Goal: Task Accomplishment & Management: Use online tool/utility

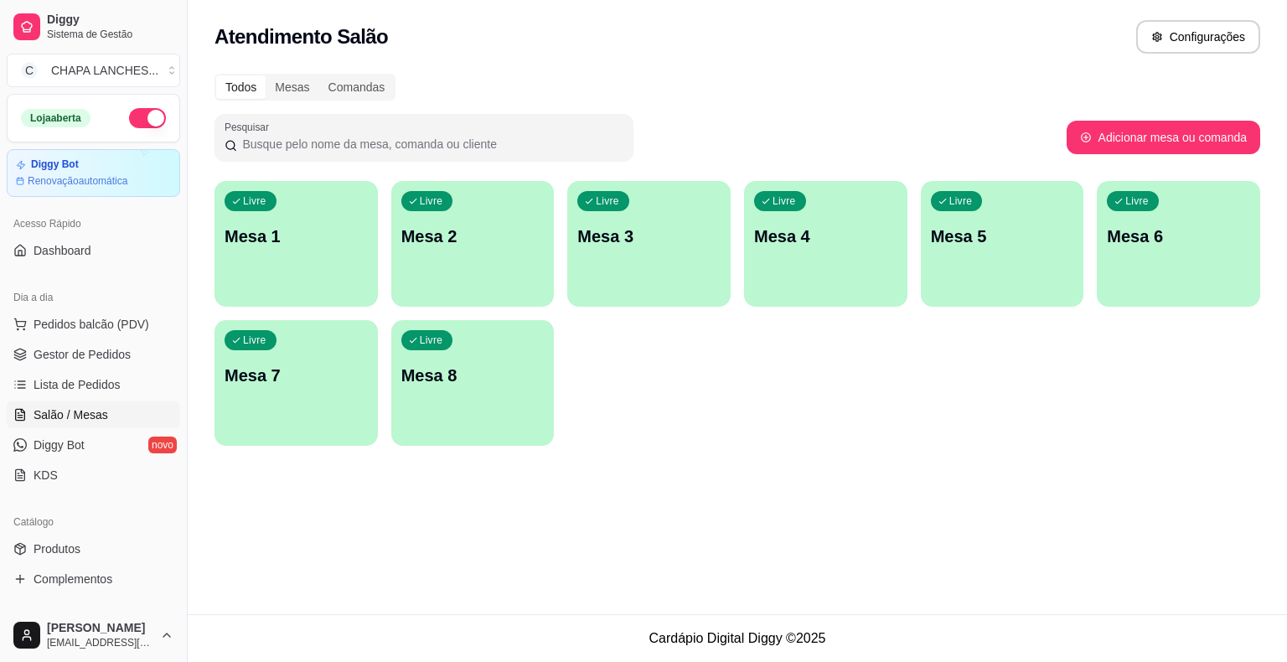
click at [979, 266] on div "Livre Mesa 5" at bounding box center [1002, 234] width 163 height 106
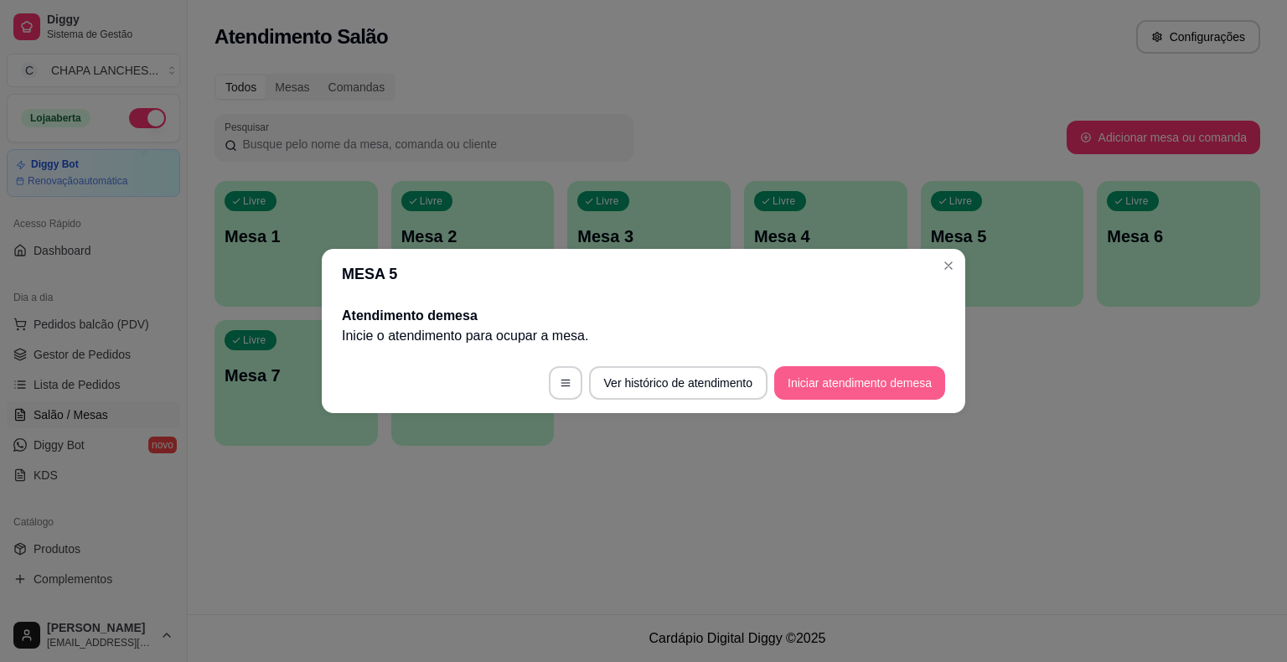
click at [881, 384] on button "Iniciar atendimento de mesa" at bounding box center [859, 383] width 171 height 34
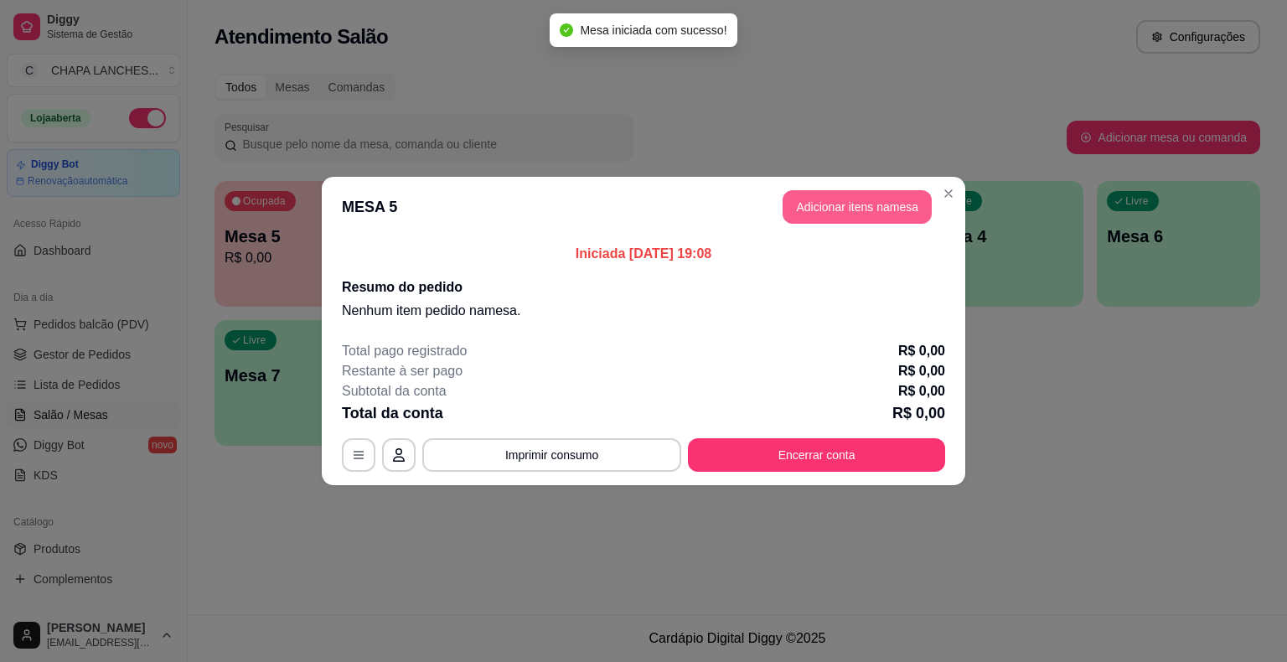
click at [812, 214] on button "Adicionar itens na mesa" at bounding box center [856, 207] width 149 height 34
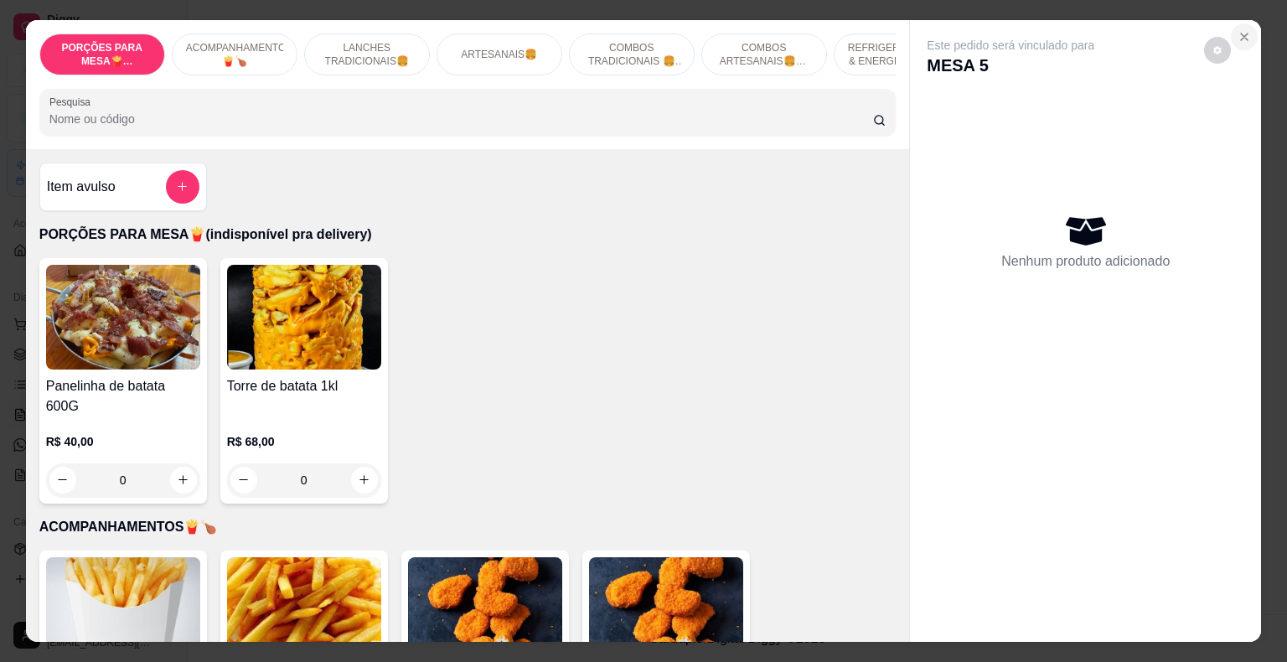
click at [1237, 30] on icon "Close" at bounding box center [1243, 36] width 13 height 13
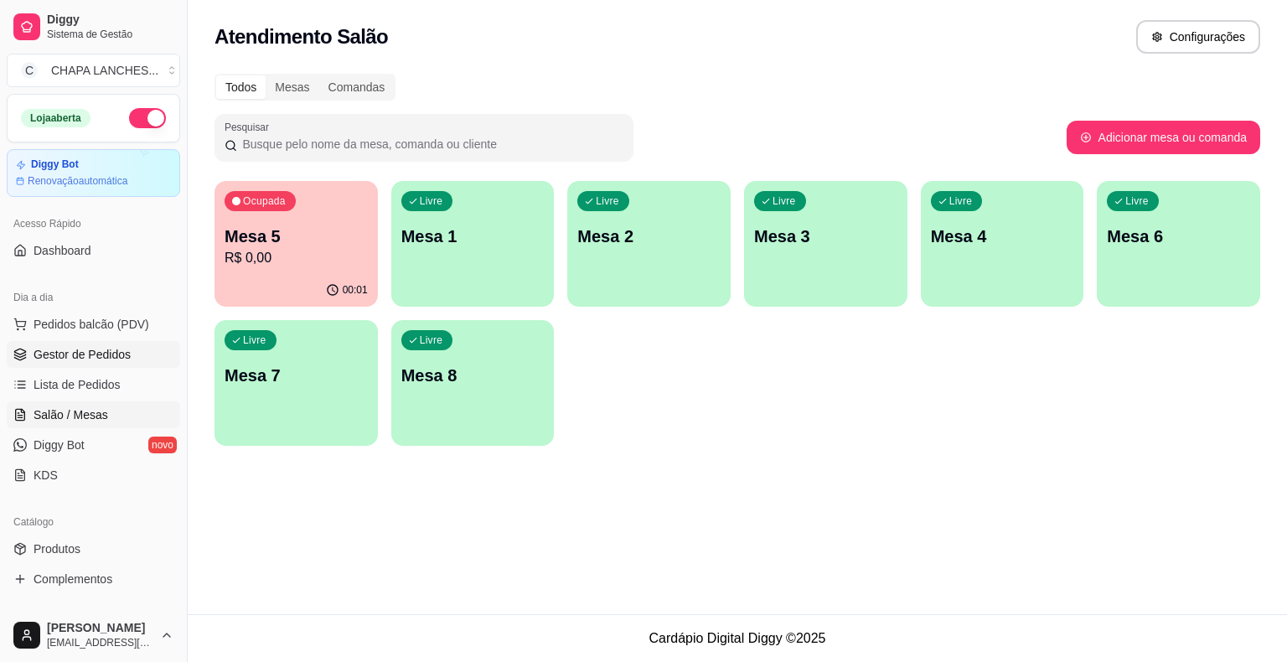
click at [102, 355] on span "Gestor de Pedidos" at bounding box center [82, 354] width 97 height 17
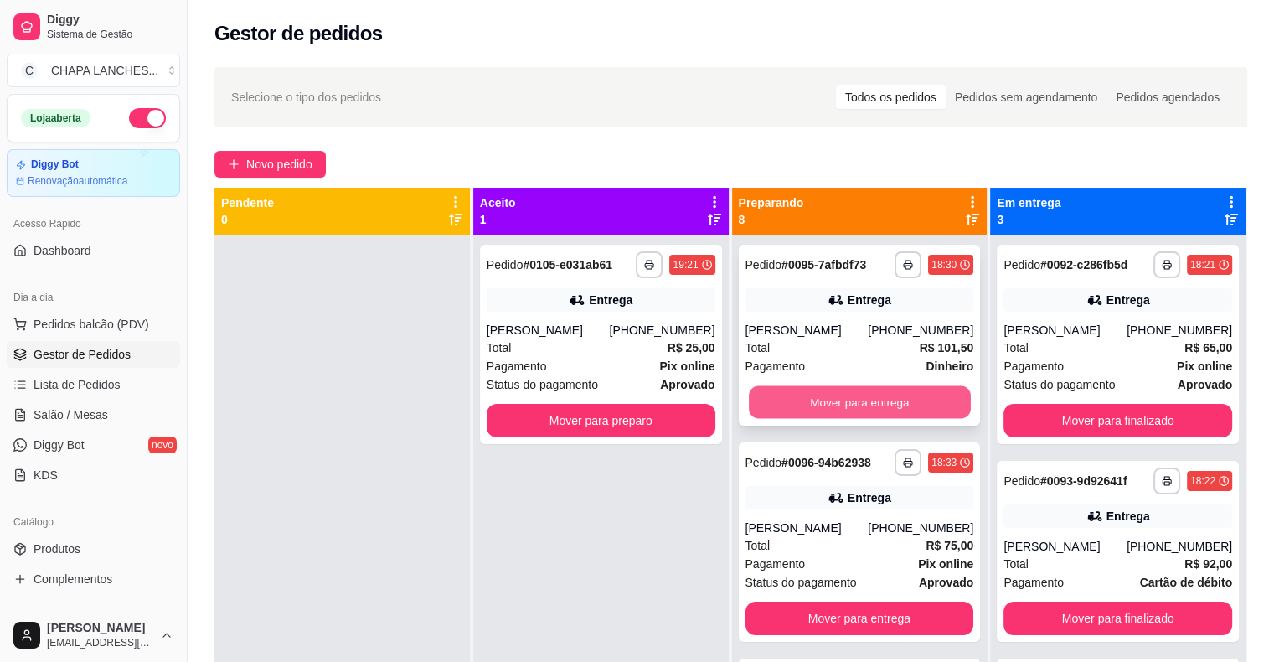
click at [818, 404] on button "Mover para entrega" at bounding box center [860, 402] width 222 height 33
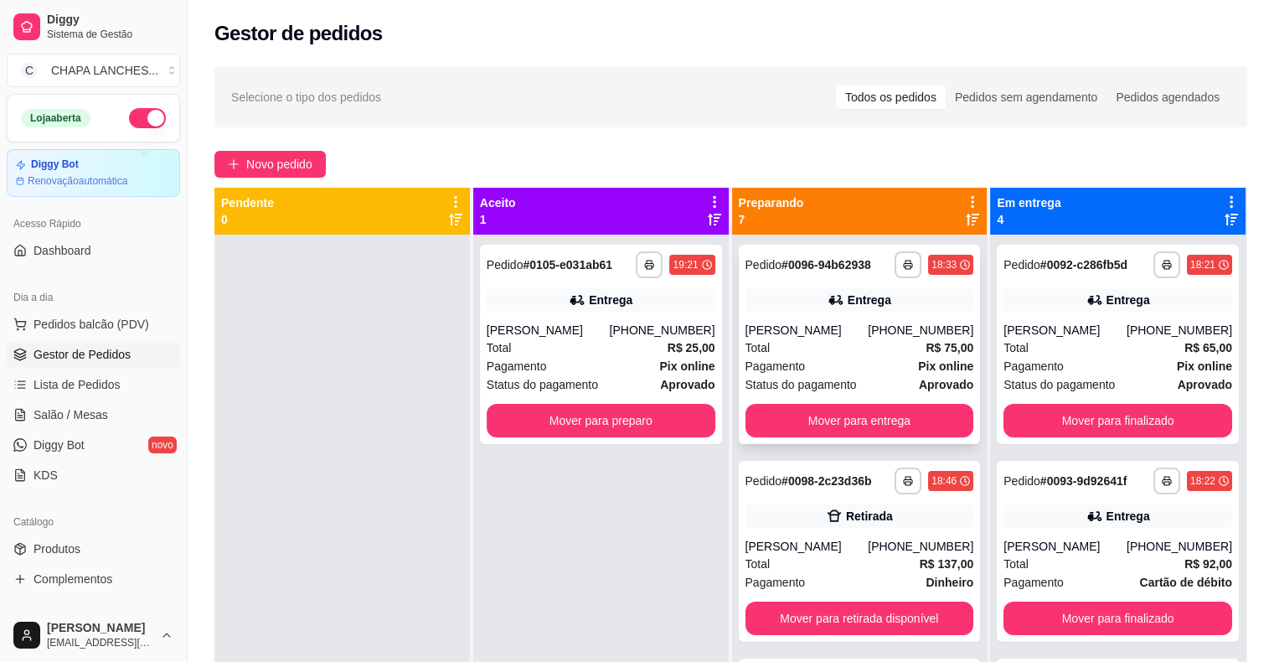
click at [806, 364] on div "Pagamento Pix online" at bounding box center [860, 366] width 229 height 18
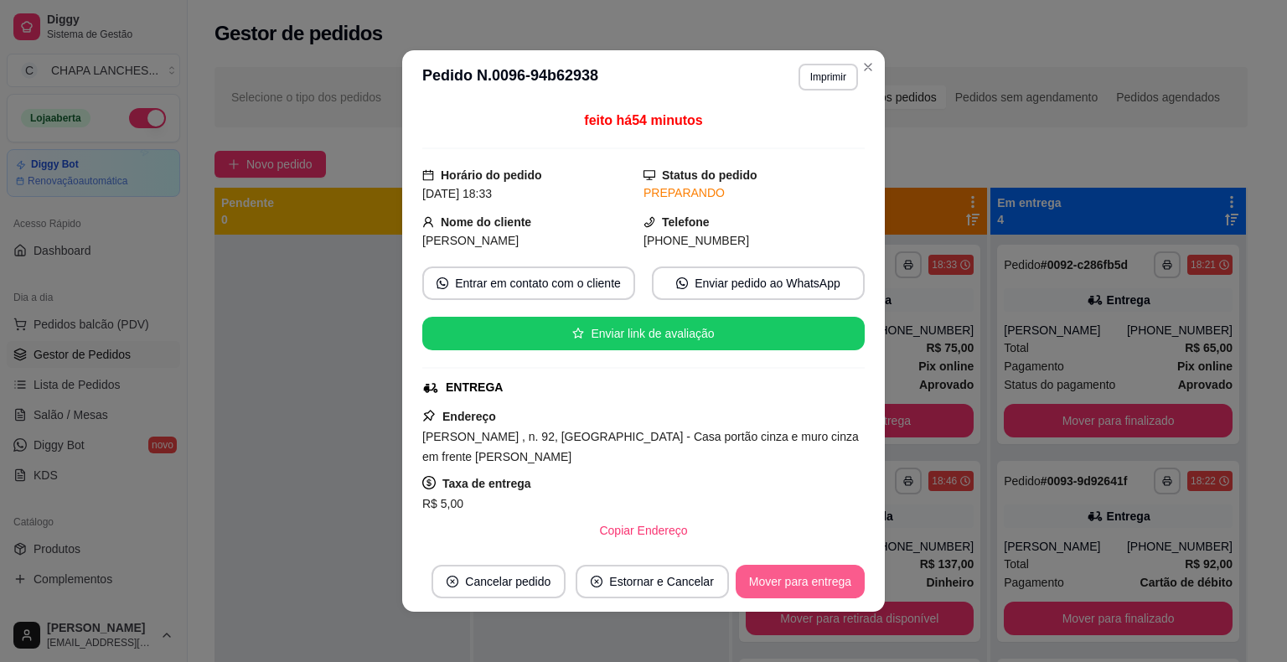
click at [792, 584] on button "Mover para entrega" at bounding box center [799, 582] width 129 height 34
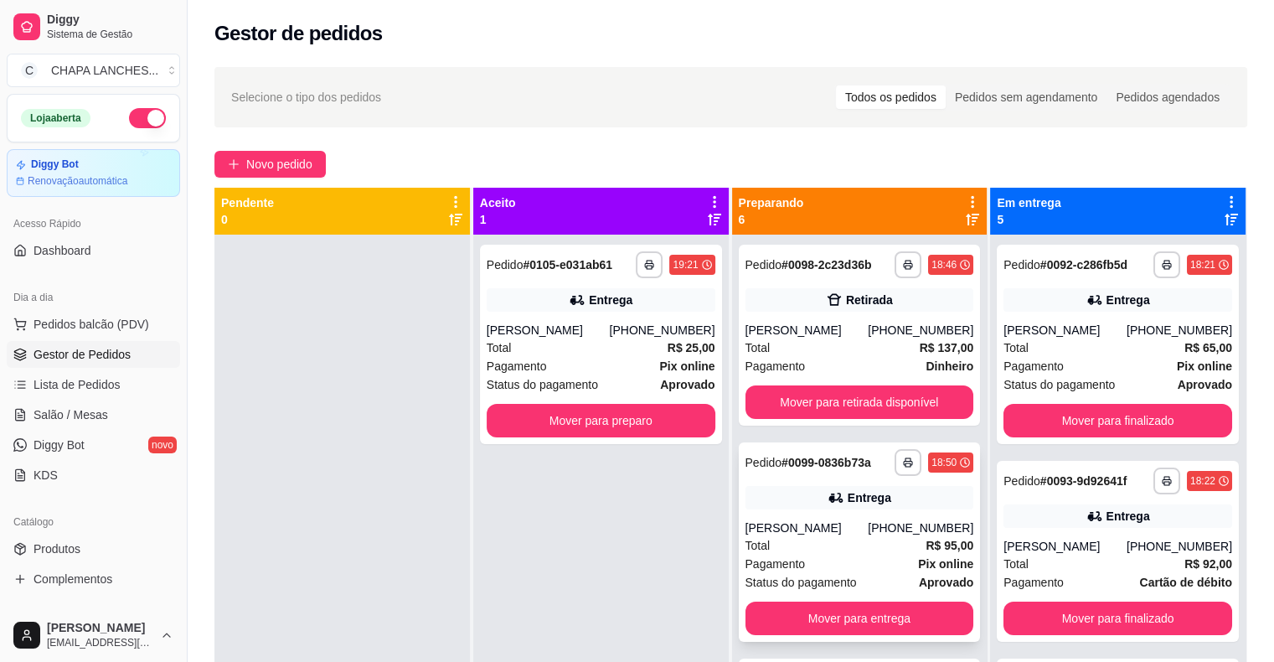
scroll to position [168, 0]
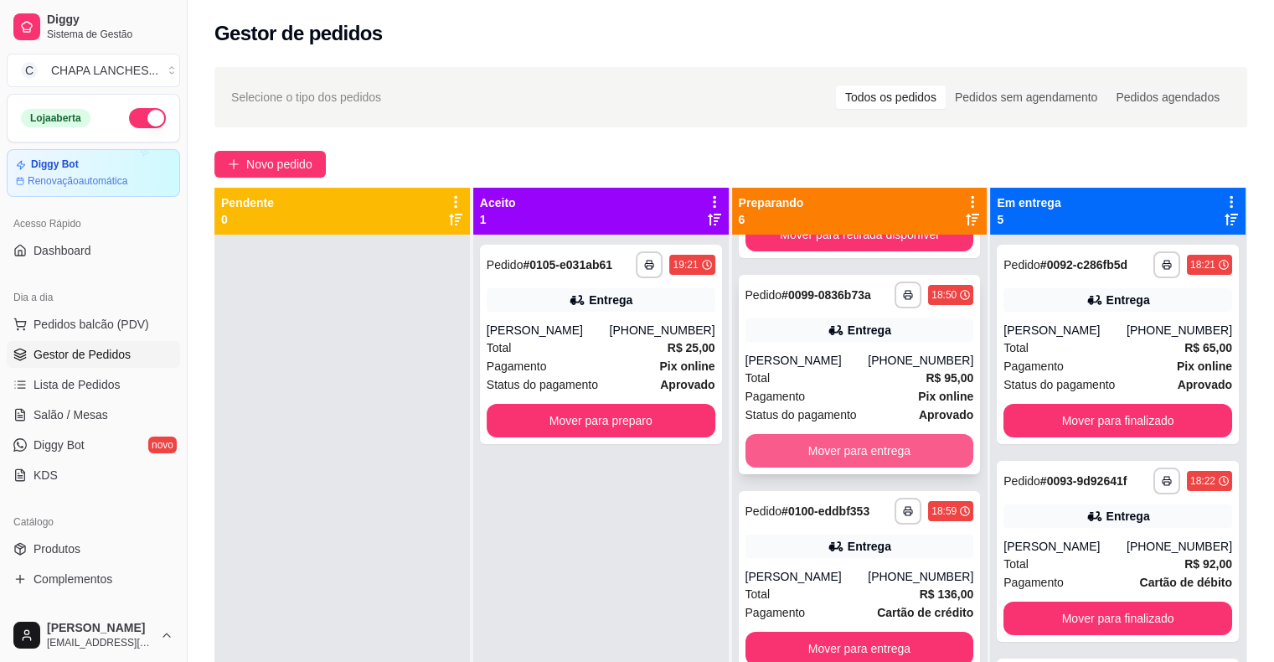
click at [818, 452] on button "Mover para entrega" at bounding box center [860, 451] width 229 height 34
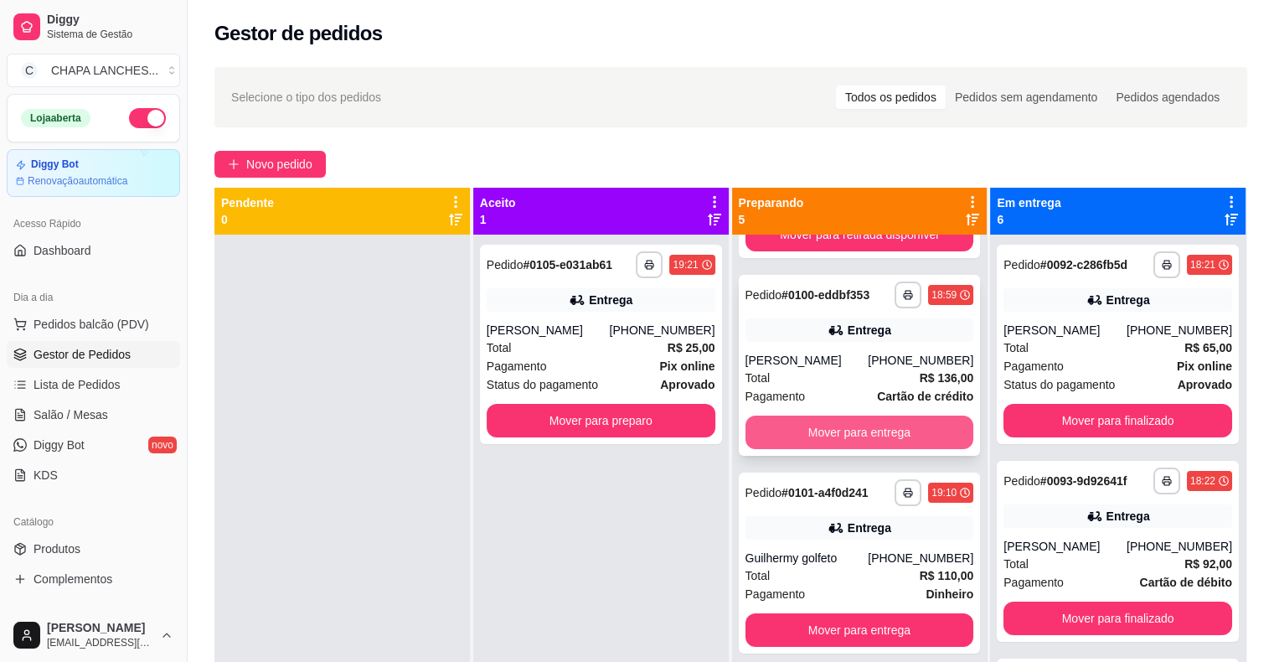
click at [802, 432] on button "Mover para entrega" at bounding box center [860, 432] width 229 height 34
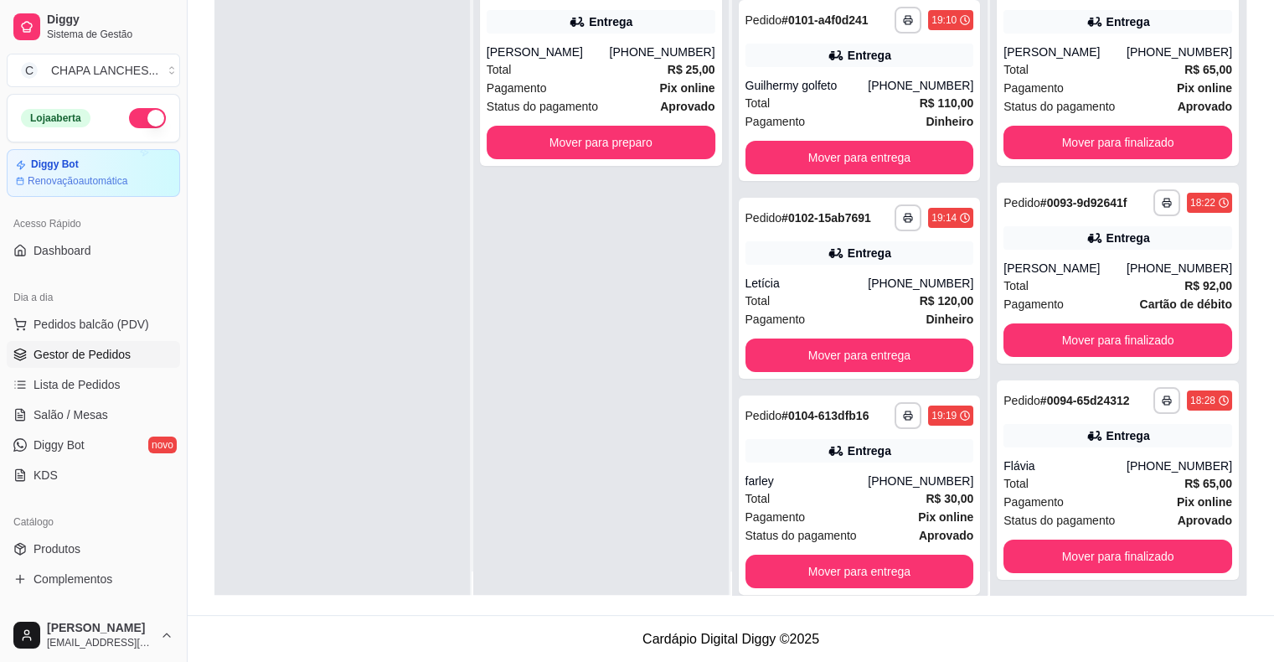
scroll to position [0, 0]
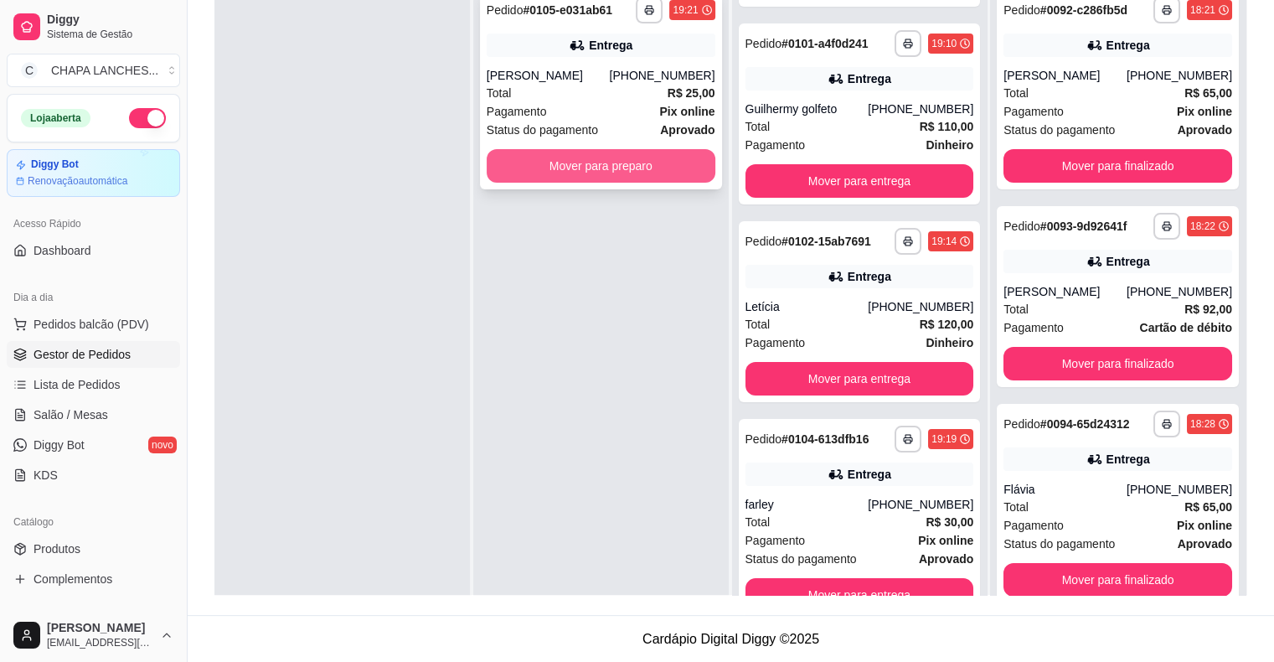
click at [596, 171] on button "Mover para preparo" at bounding box center [601, 166] width 229 height 34
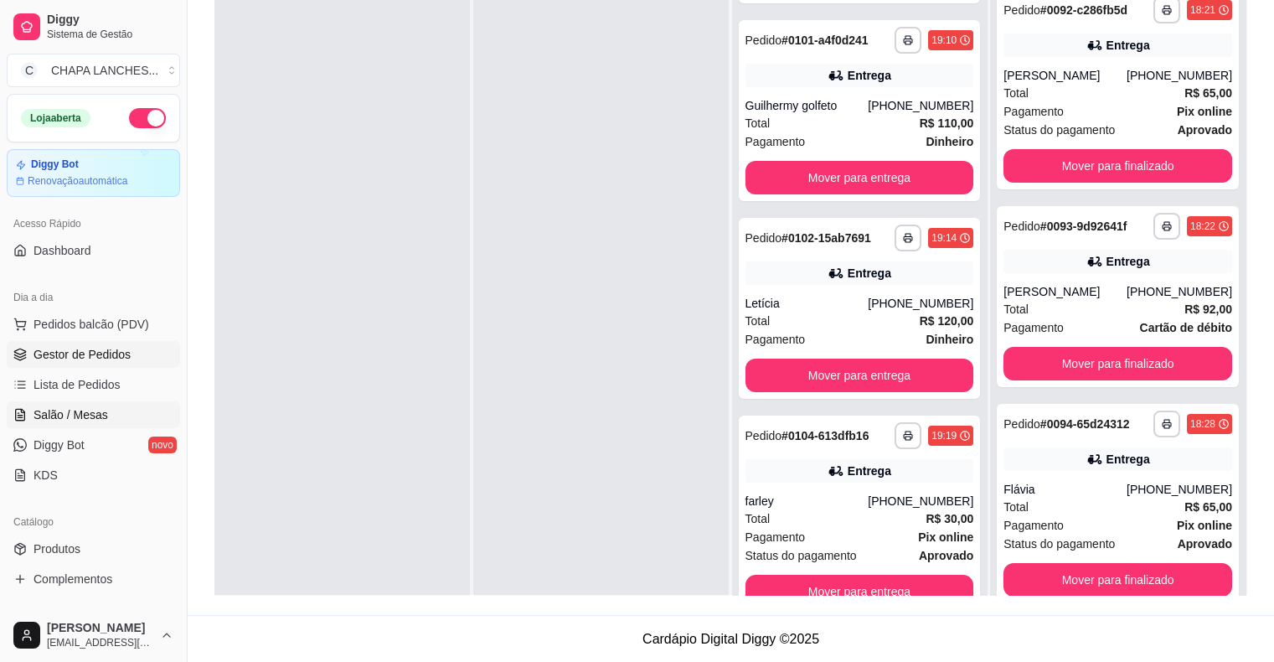
click at [94, 417] on span "Salão / Mesas" at bounding box center [71, 414] width 75 height 17
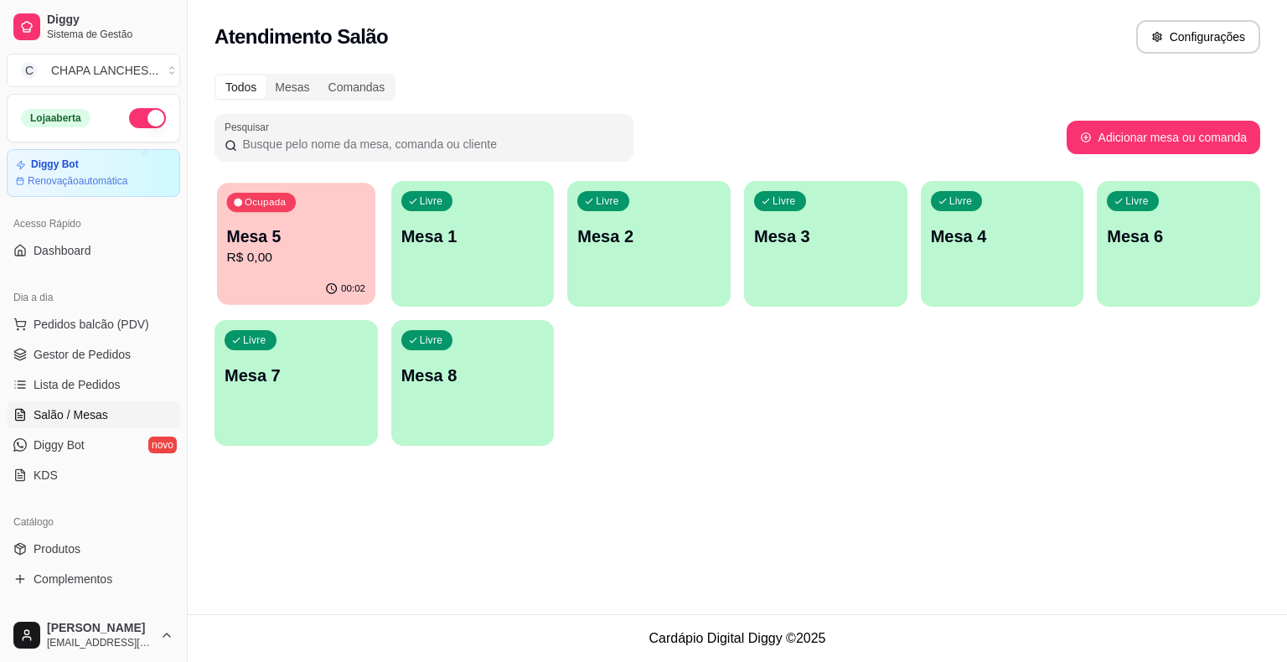
click at [325, 270] on div "Ocupada Mesa 5 R$ 0,00" at bounding box center [296, 228] width 158 height 90
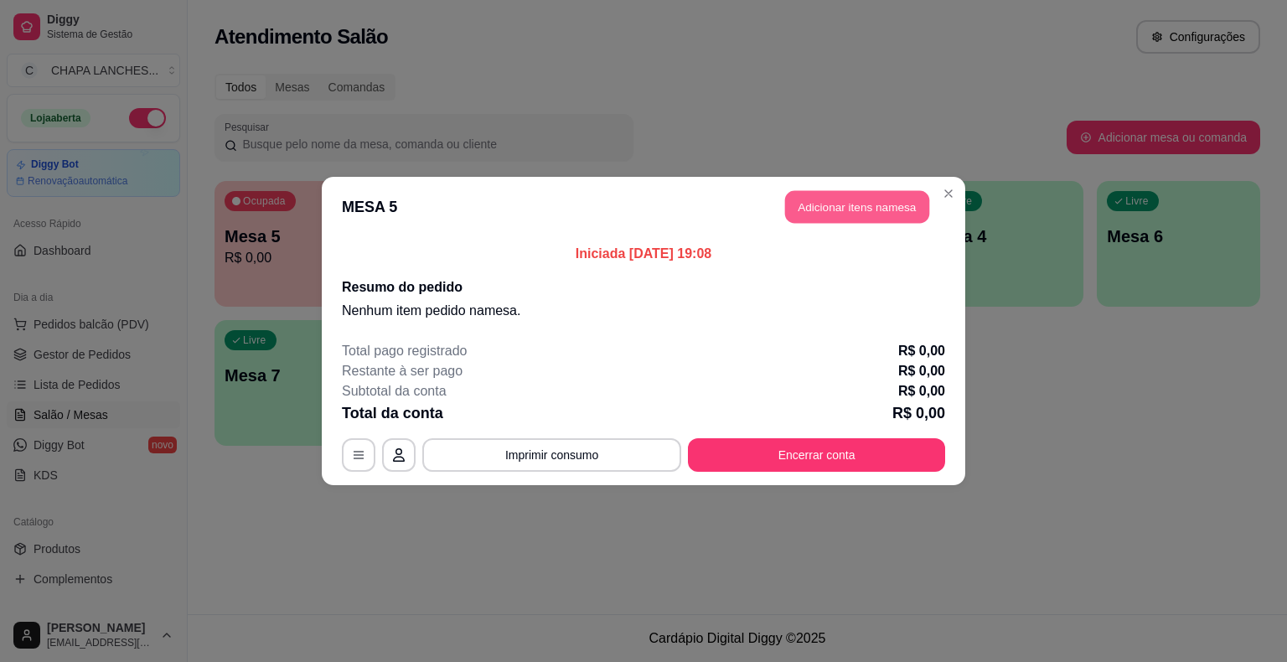
click at [820, 209] on button "Adicionar itens na mesa" at bounding box center [857, 207] width 144 height 33
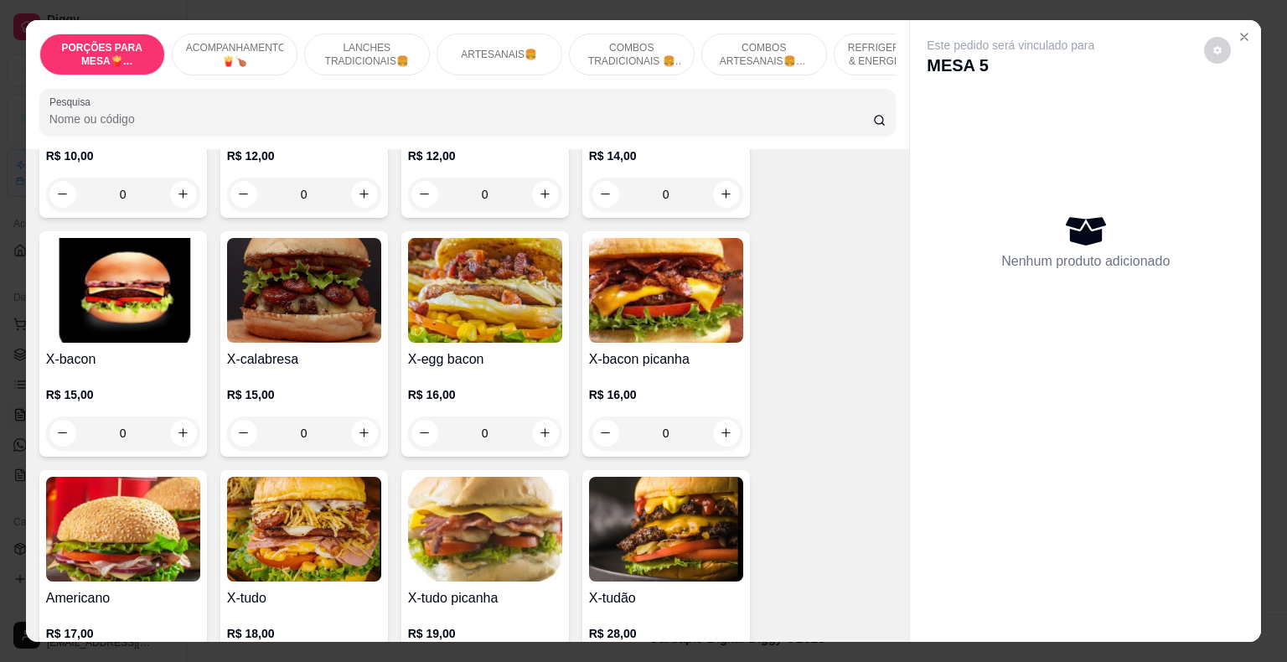
scroll to position [1173, 0]
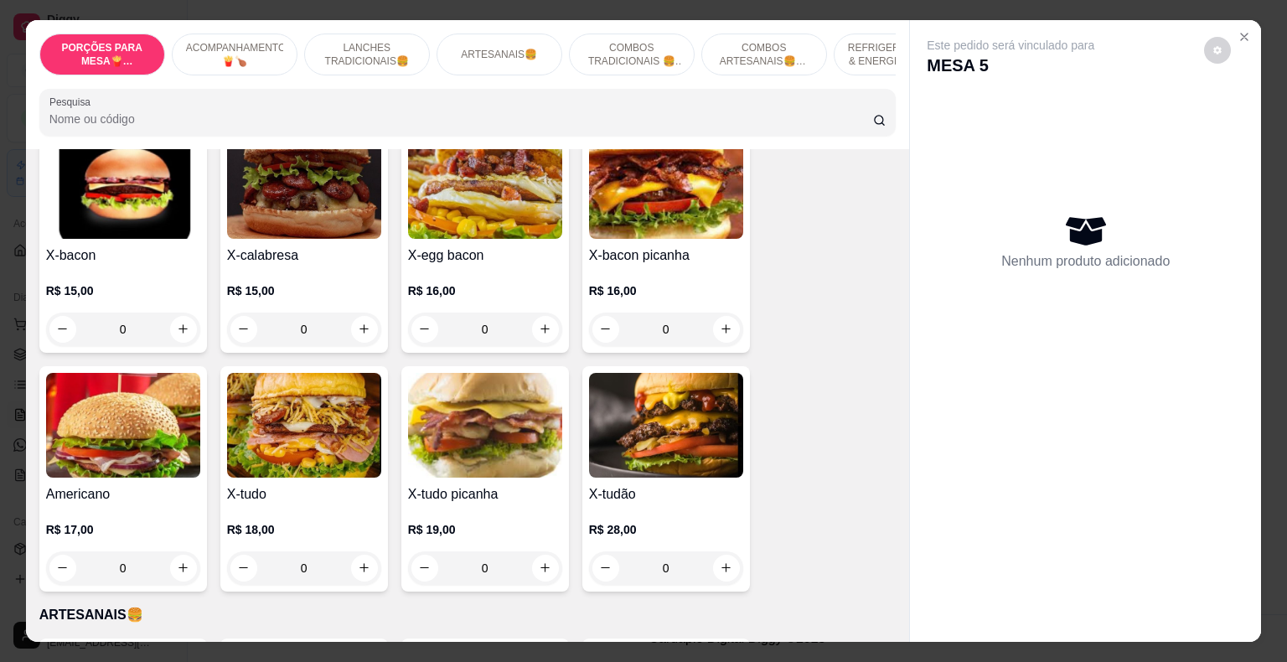
click at [174, 312] on div "0" at bounding box center [123, 329] width 154 height 34
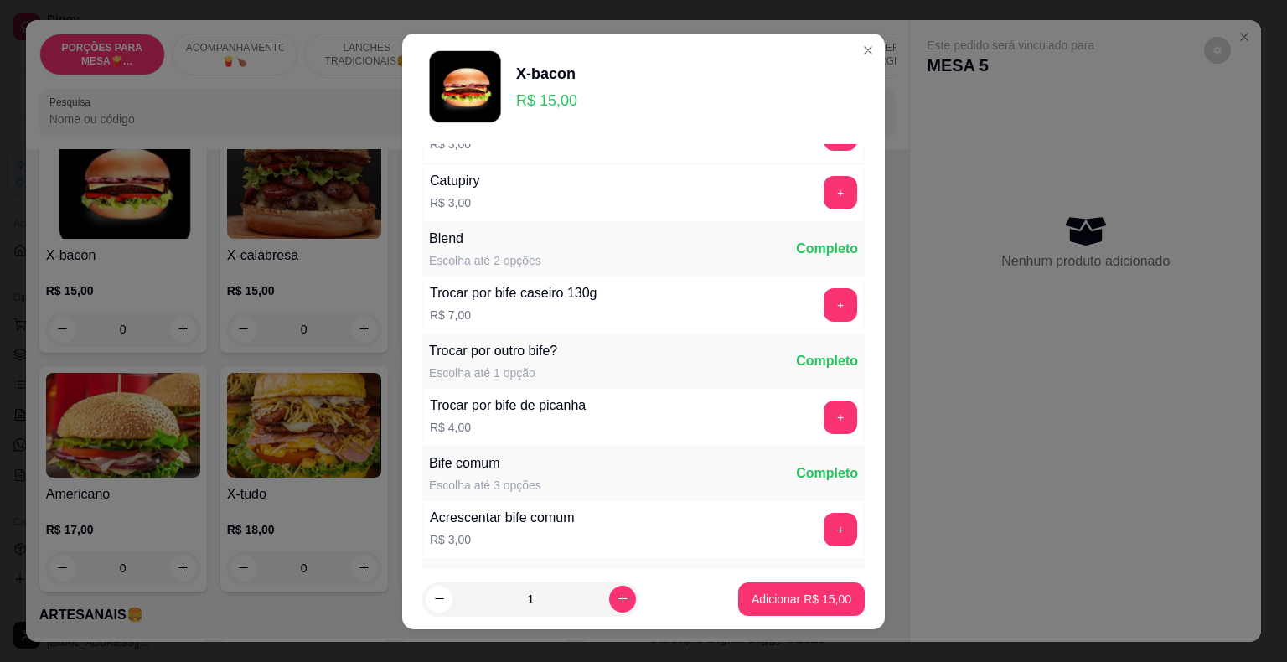
scroll to position [168, 0]
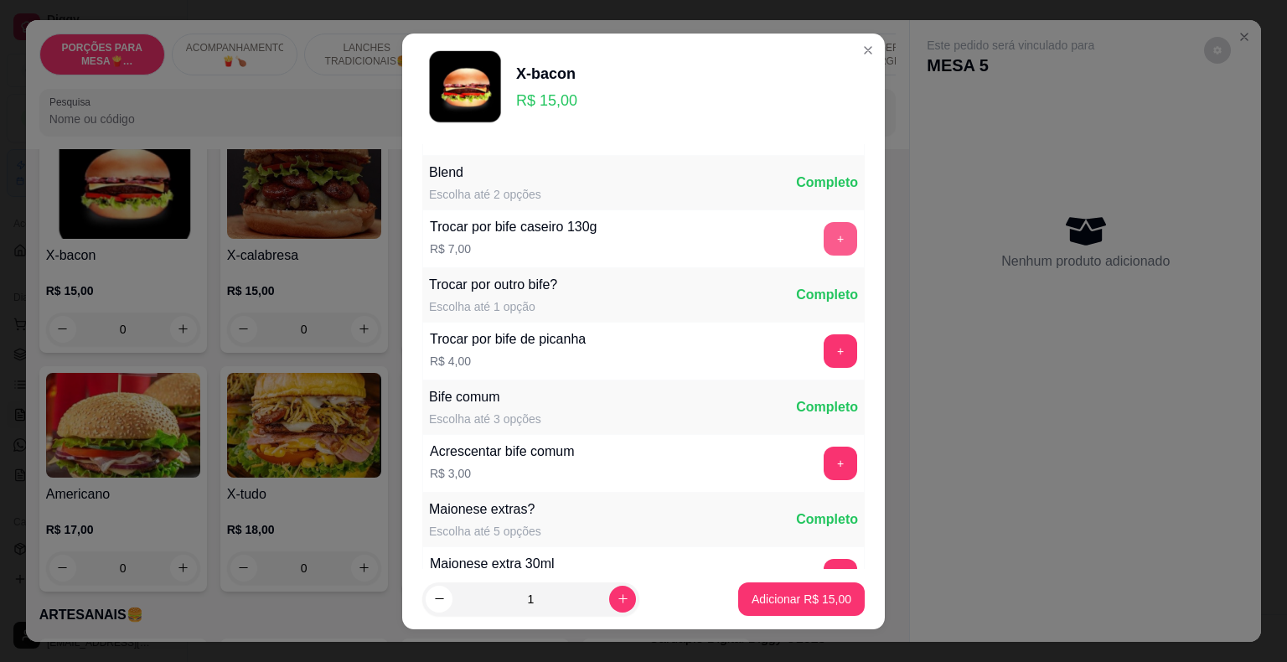
click at [823, 245] on button "+" at bounding box center [840, 239] width 34 height 34
click at [617, 601] on icon "increase-product-quantity" at bounding box center [623, 598] width 13 height 13
type input "2"
click at [802, 603] on p "Adicionar R$ 44,00" at bounding box center [801, 599] width 97 height 16
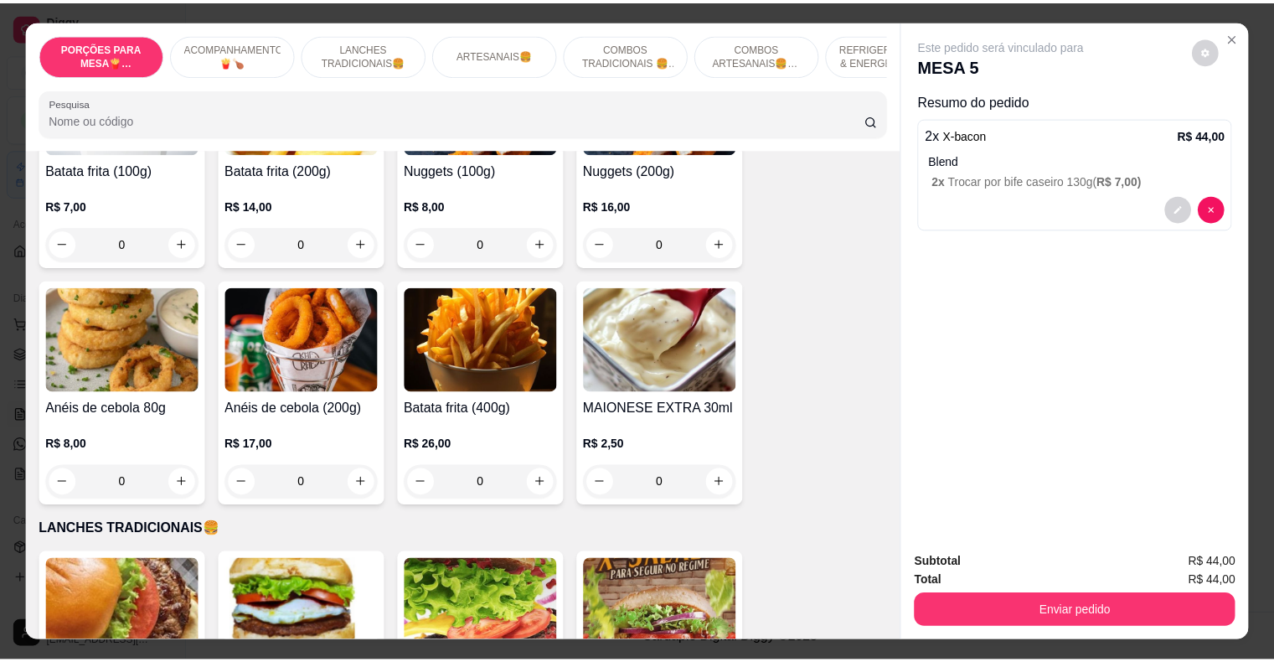
scroll to position [251, 0]
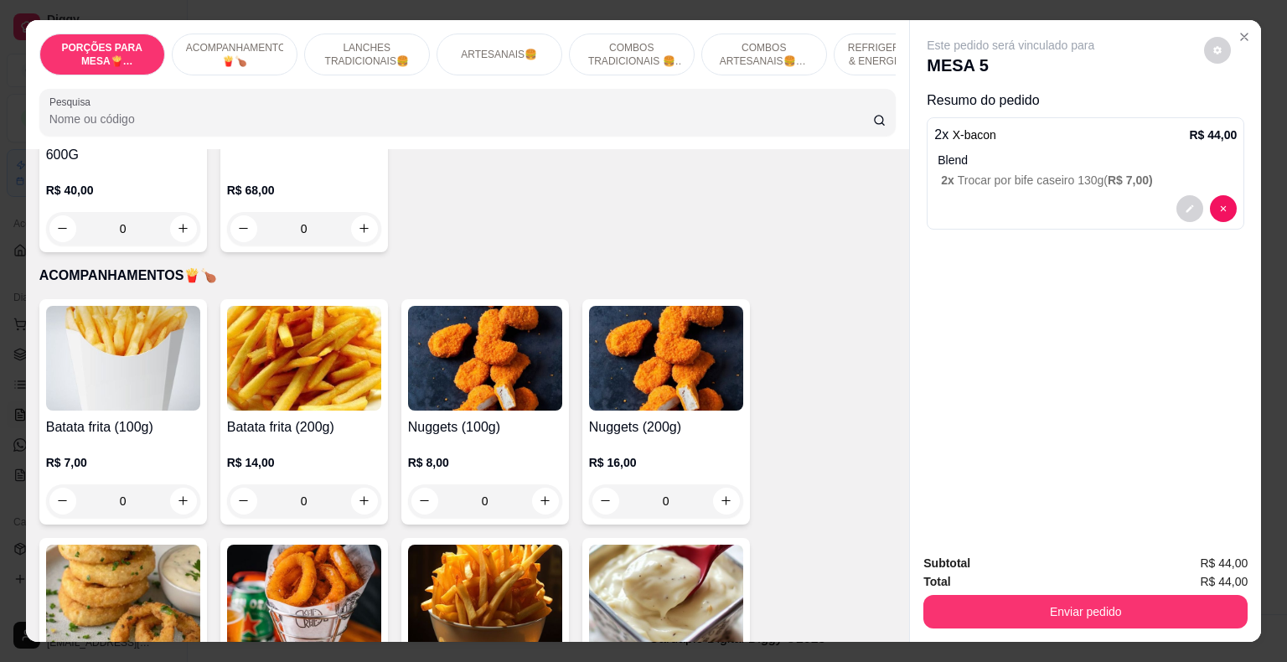
click at [357, 484] on div "0" at bounding box center [304, 501] width 154 height 34
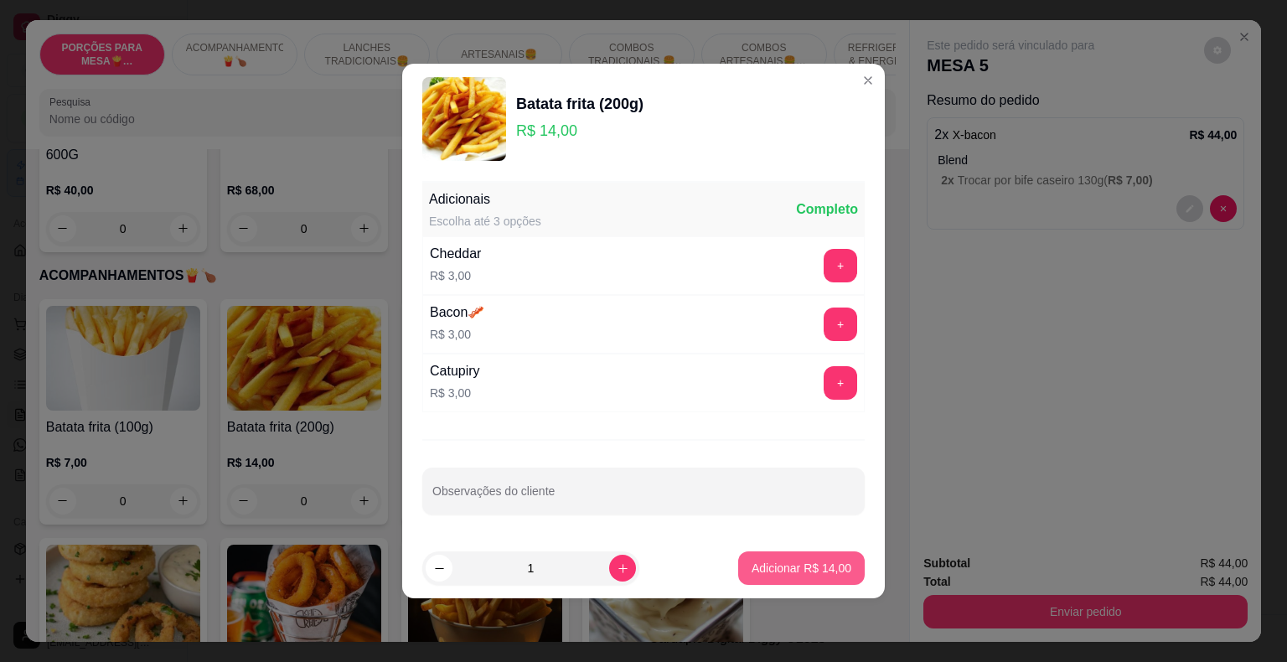
click at [790, 572] on p "Adicionar R$ 14,00" at bounding box center [801, 568] width 100 height 17
type input "1"
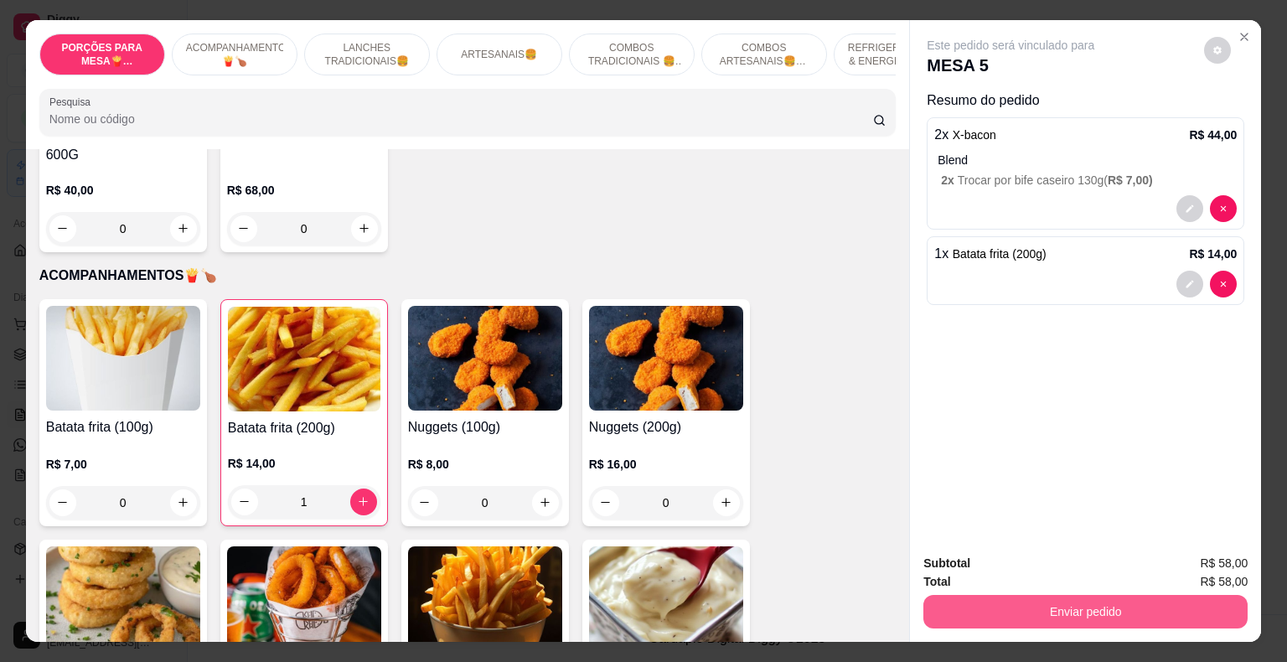
click at [1044, 607] on button "Enviar pedido" at bounding box center [1085, 612] width 324 height 34
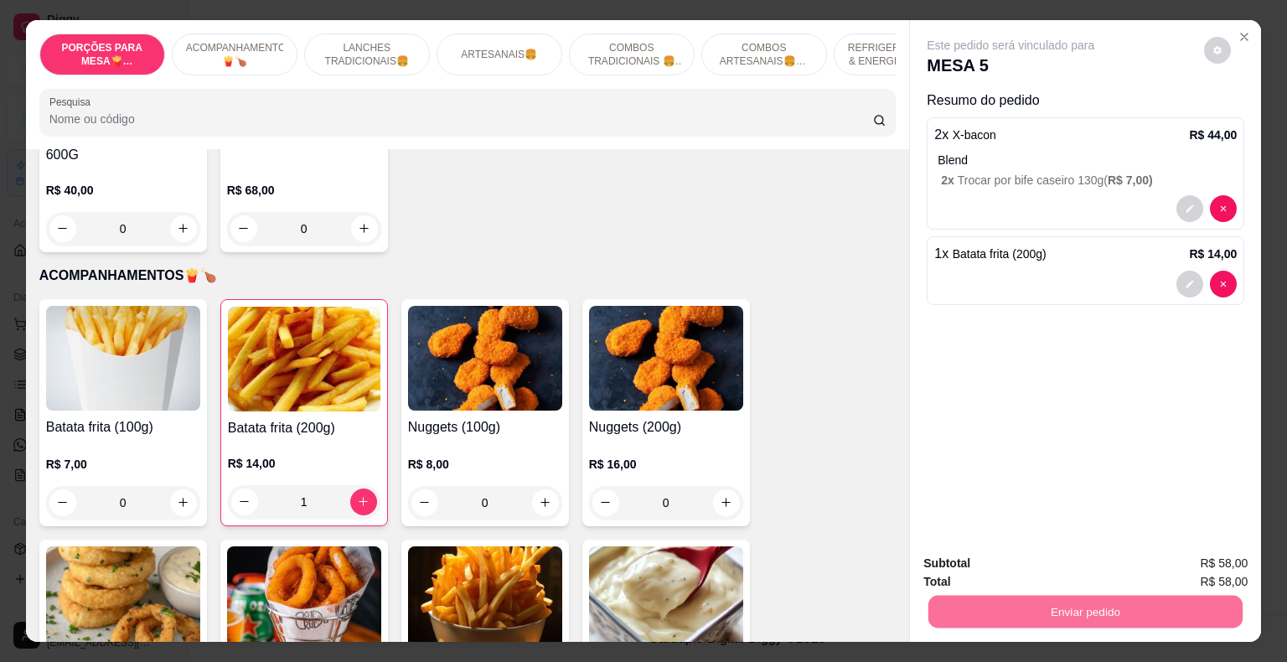
click at [1000, 567] on button "Não registrar e enviar pedido" at bounding box center [1029, 564] width 169 height 31
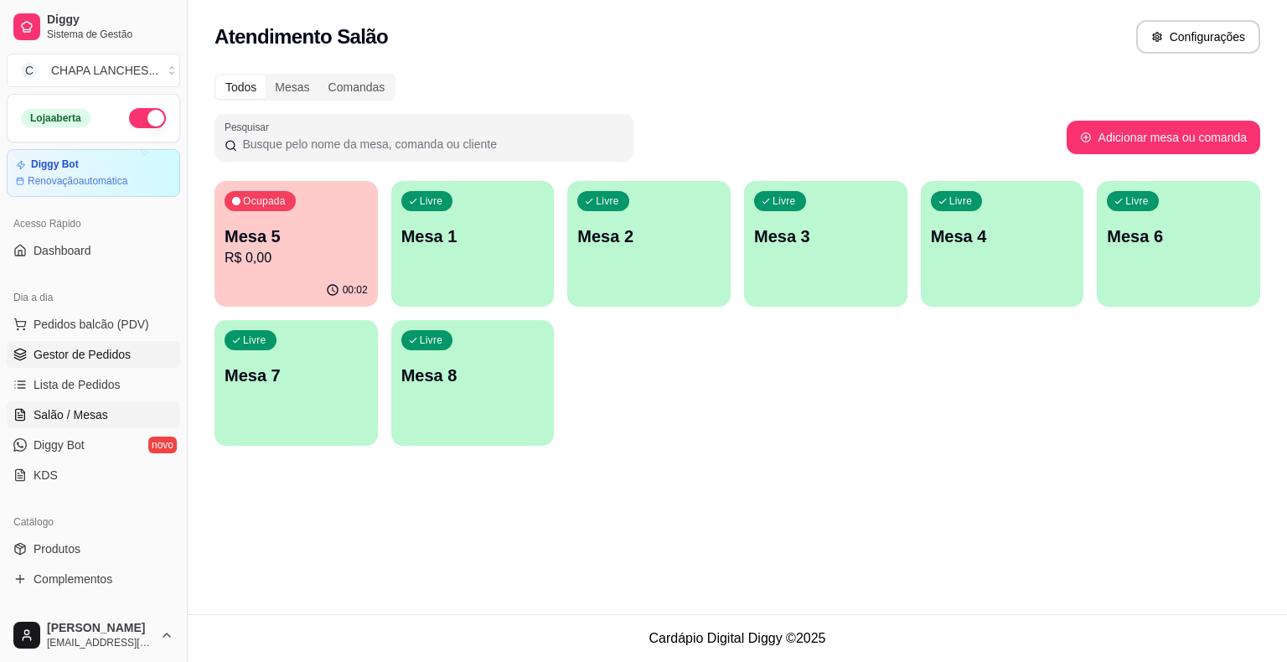
click at [123, 359] on span "Gestor de Pedidos" at bounding box center [82, 354] width 97 height 17
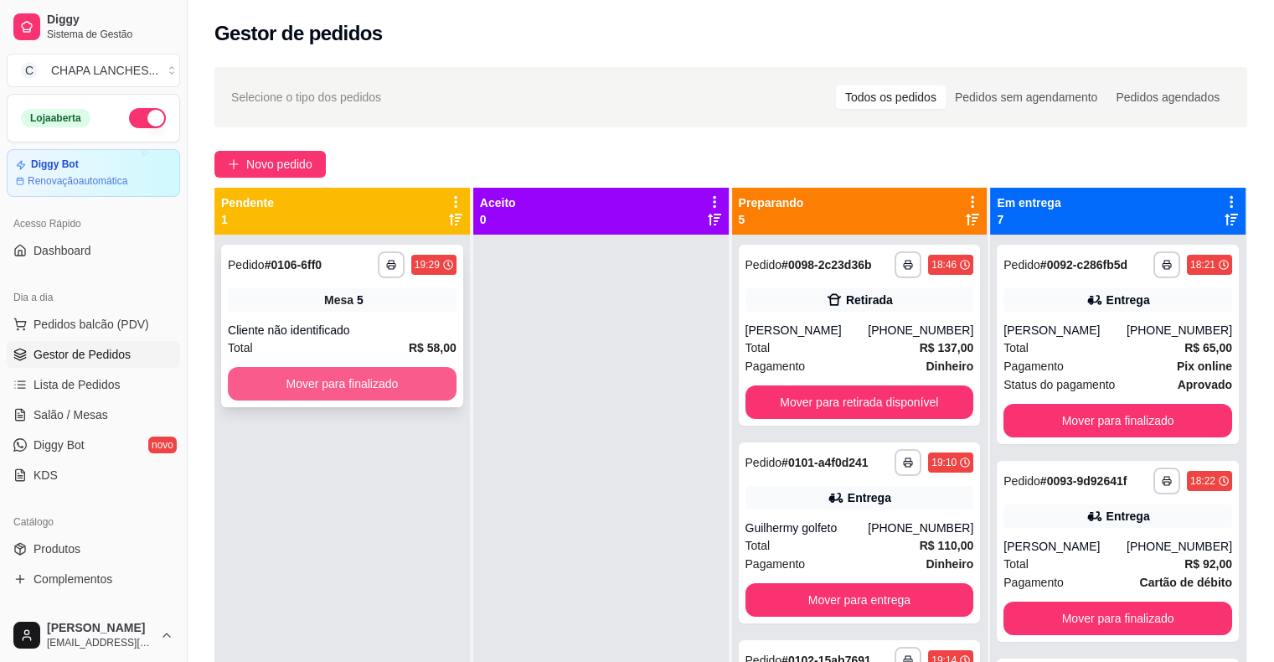
click at [325, 387] on button "Mover para finalizado" at bounding box center [342, 384] width 229 height 34
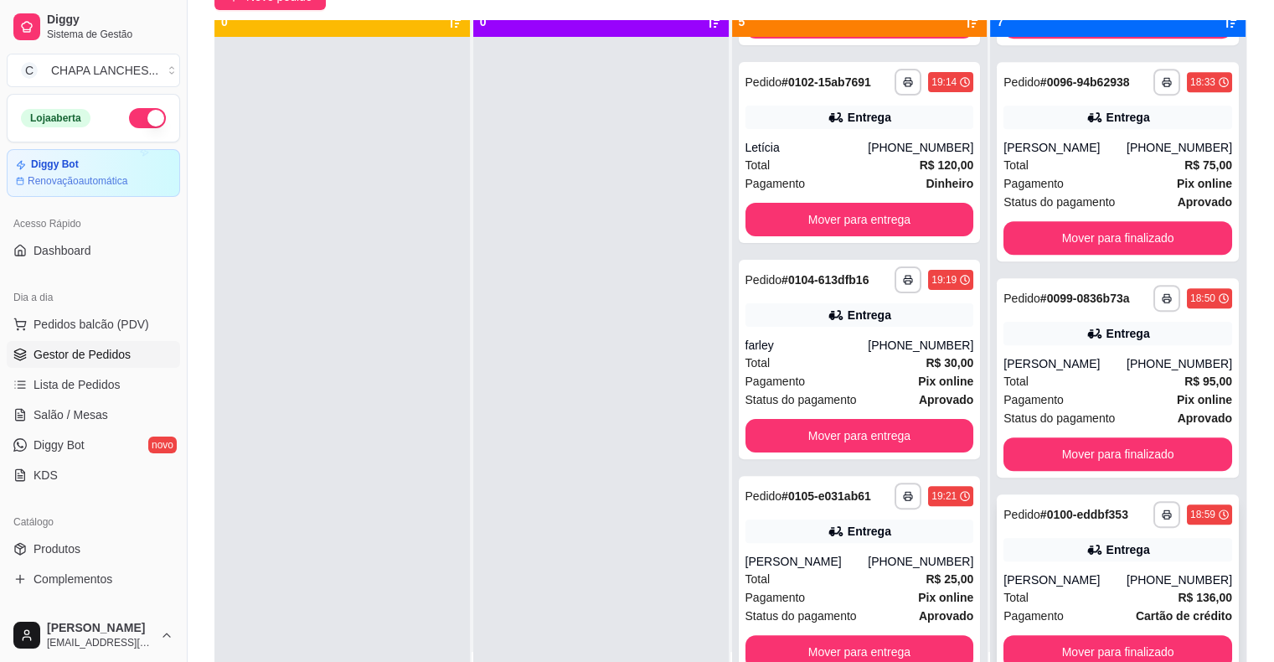
scroll to position [47, 0]
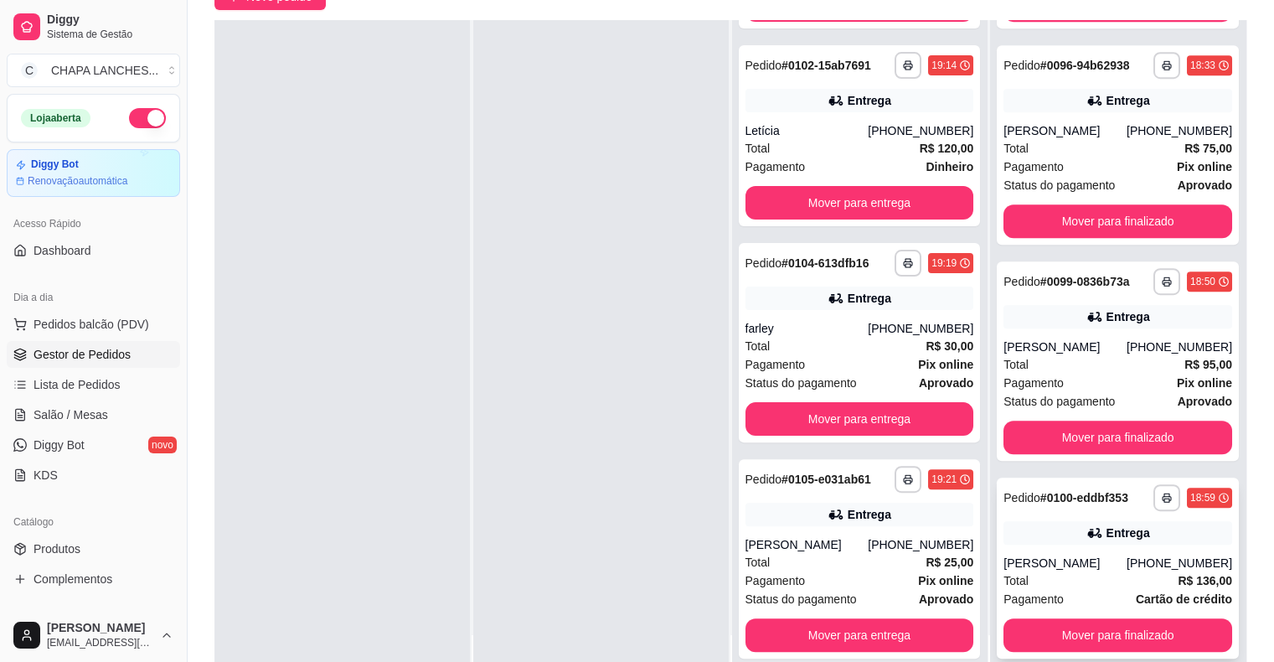
click at [1082, 569] on div "[PERSON_NAME]" at bounding box center [1065, 563] width 123 height 17
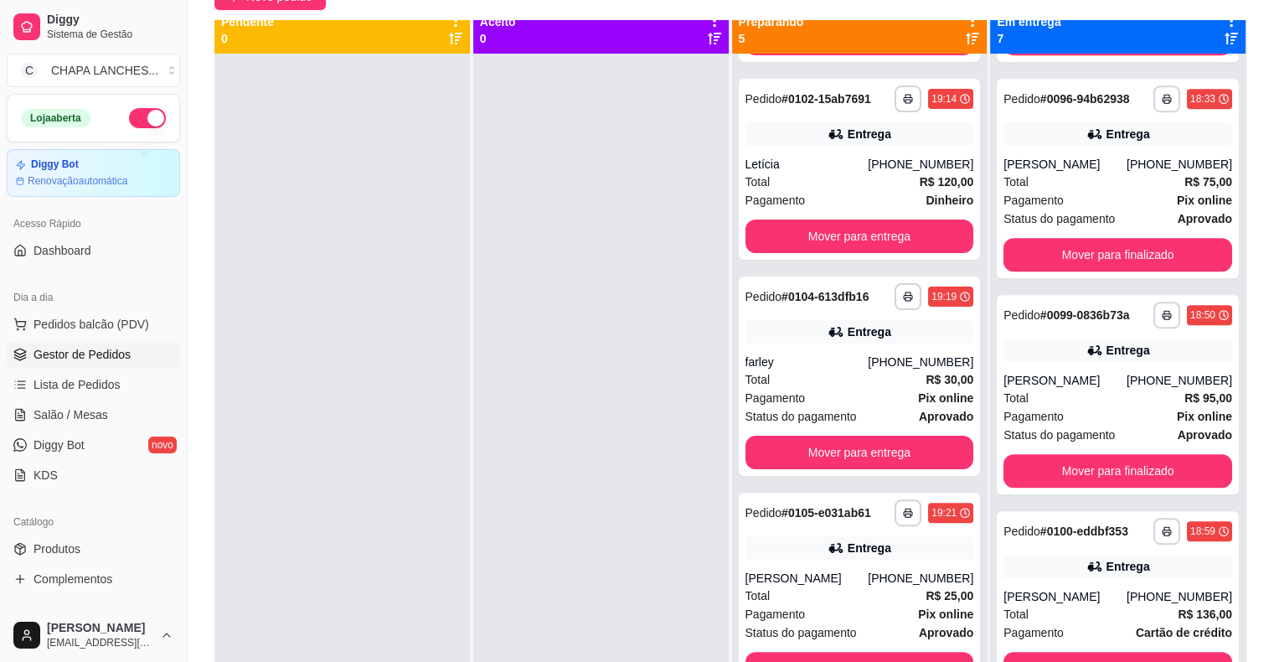
scroll to position [0, 0]
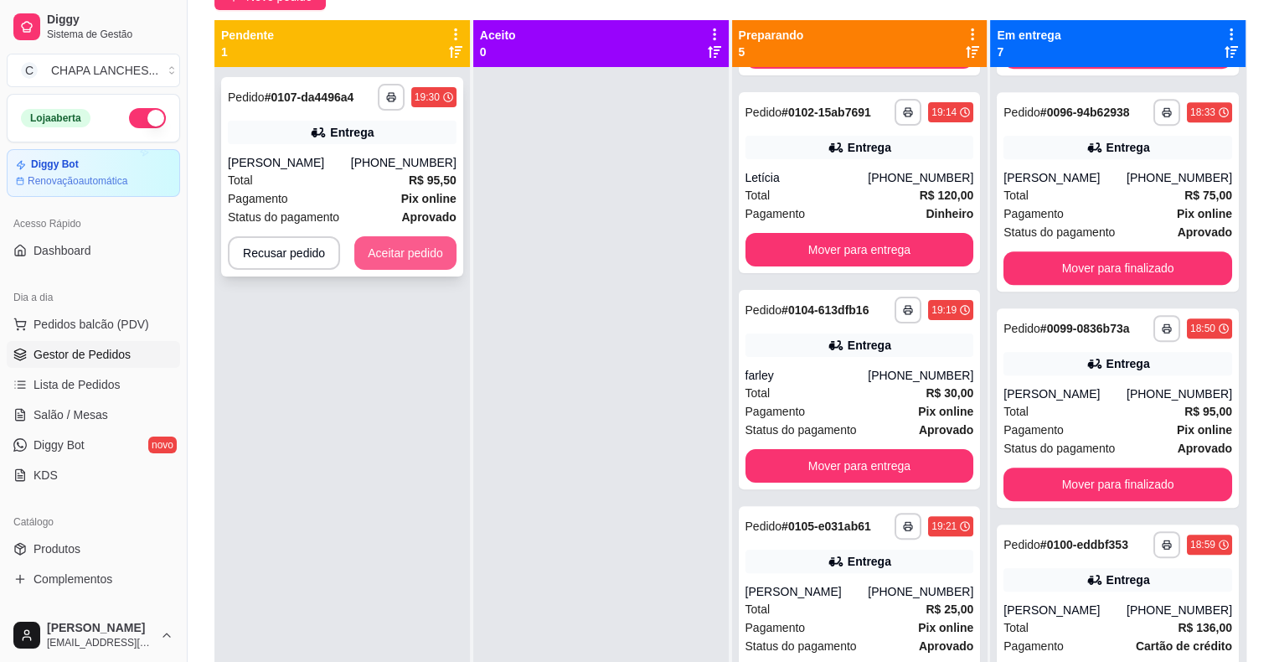
click at [405, 256] on button "Aceitar pedido" at bounding box center [405, 253] width 102 height 34
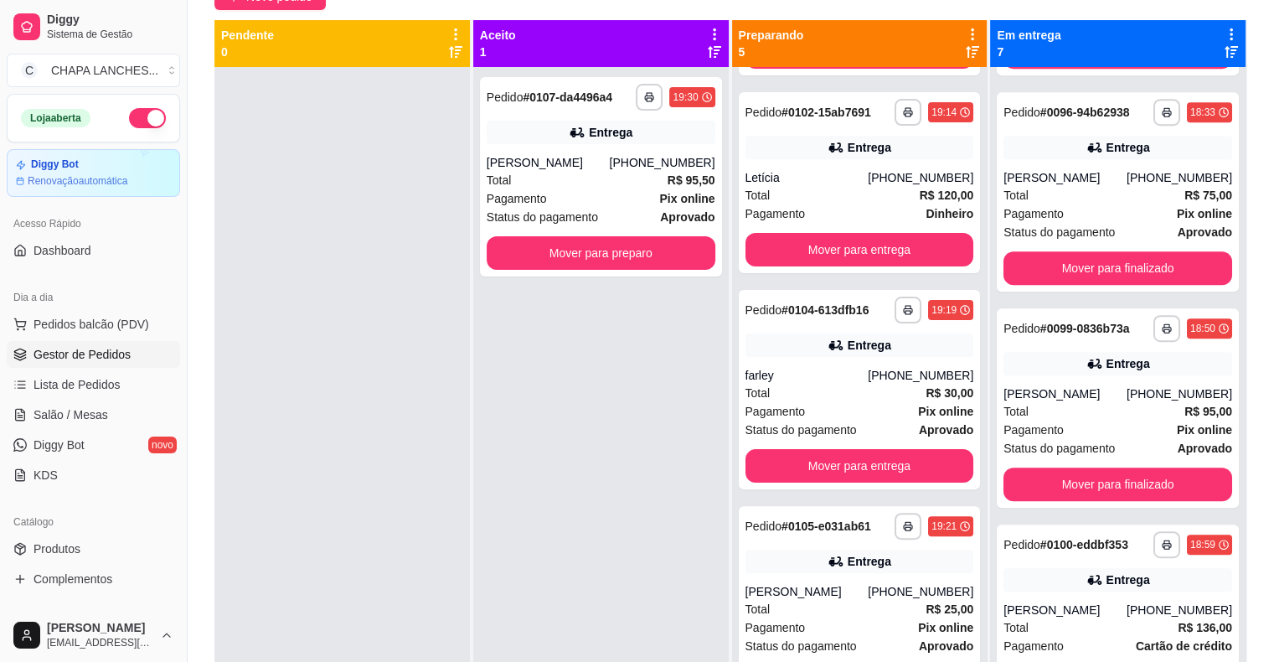
scroll to position [828, 0]
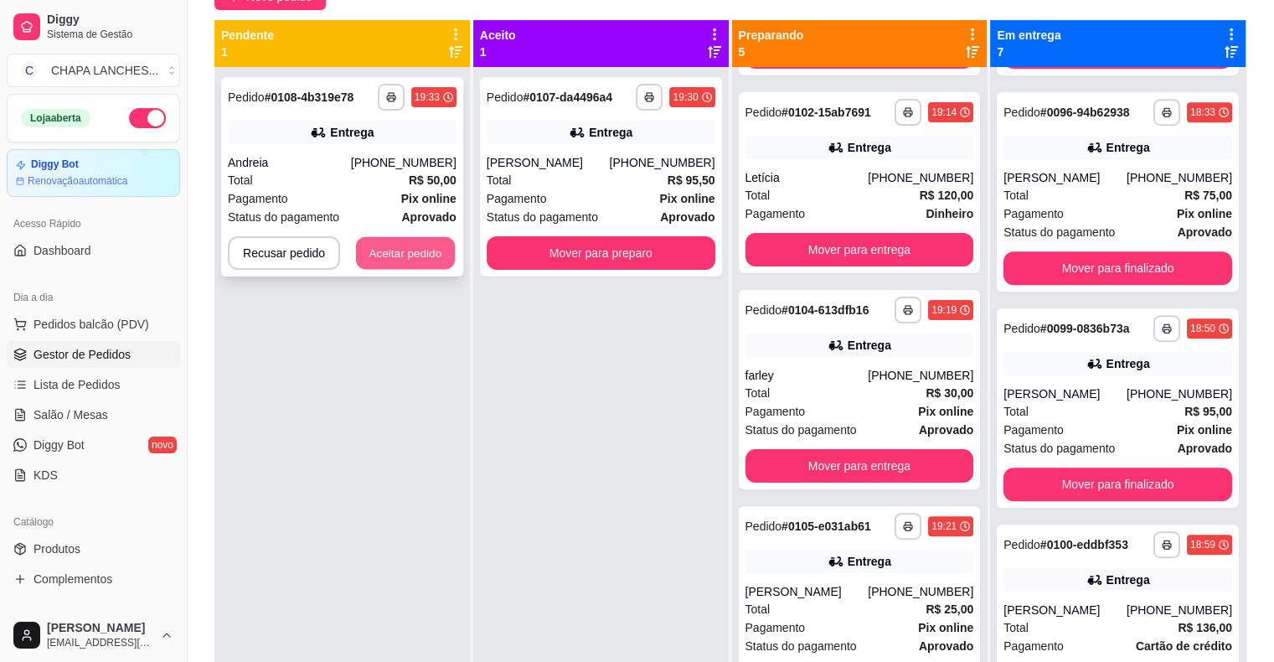
click at [418, 254] on button "Aceitar pedido" at bounding box center [405, 253] width 99 height 33
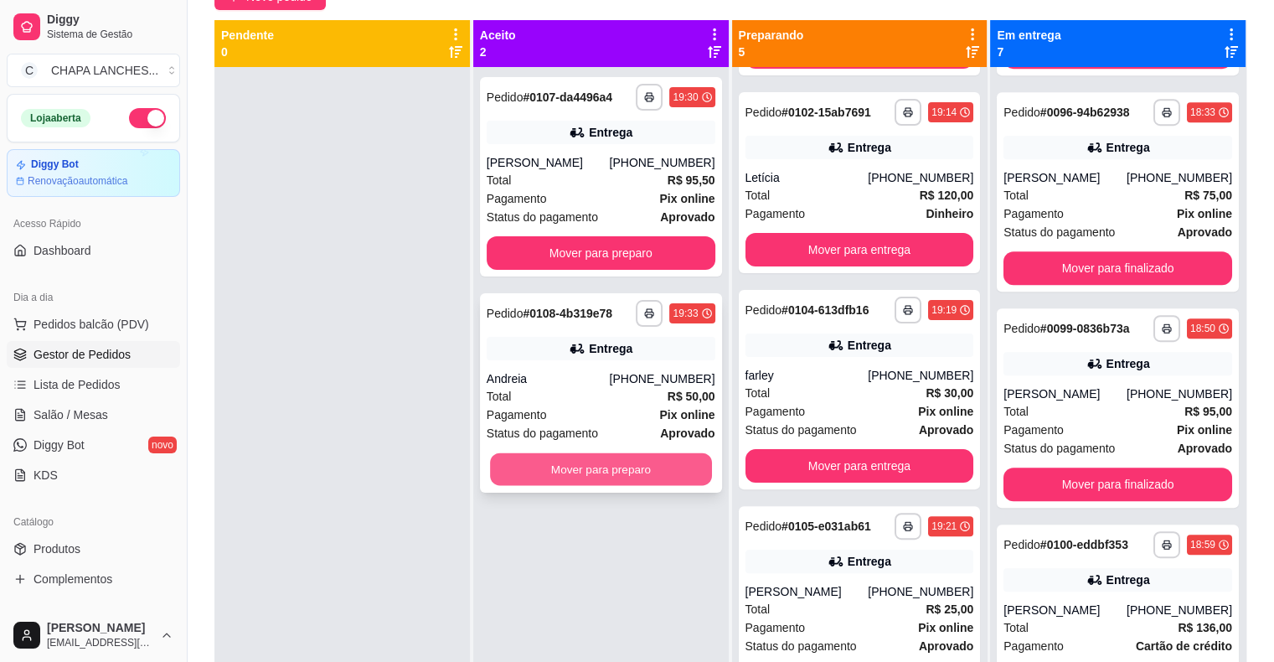
click at [576, 477] on button "Mover para preparo" at bounding box center [601, 469] width 222 height 33
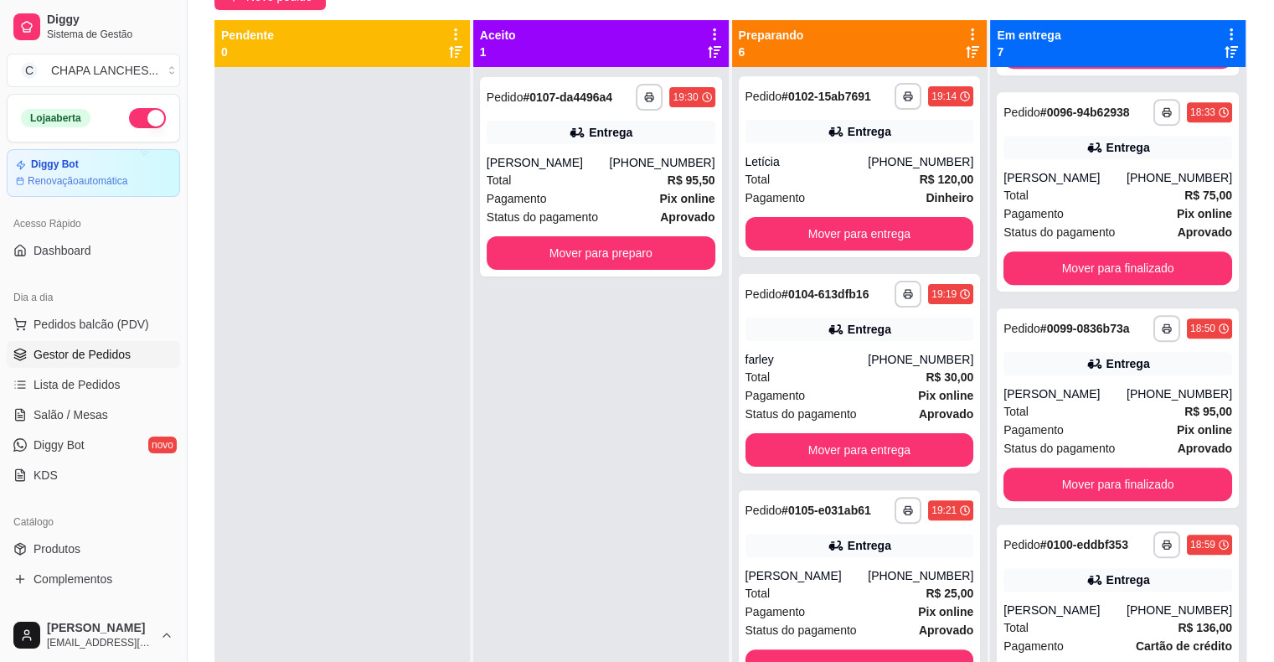
drag, startPoint x: 593, startPoint y: 488, endPoint x: 604, endPoint y: 486, distance: 11.0
click at [596, 488] on div "**********" at bounding box center [600, 398] width 255 height 662
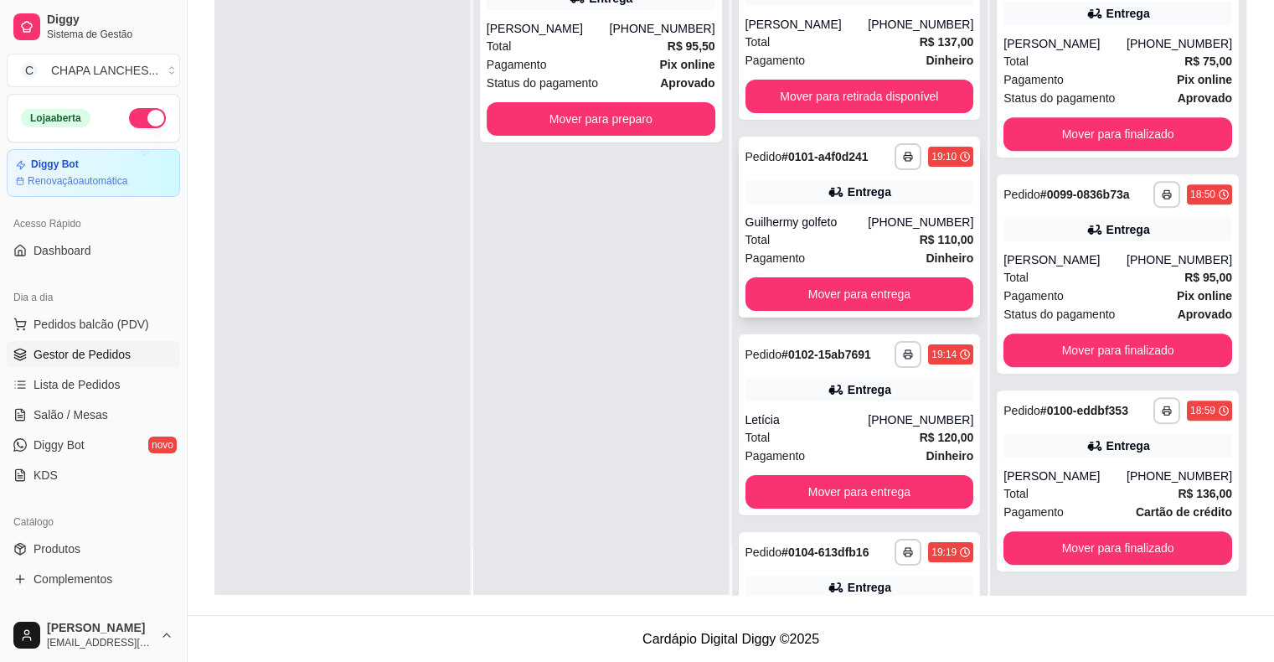
scroll to position [0, 0]
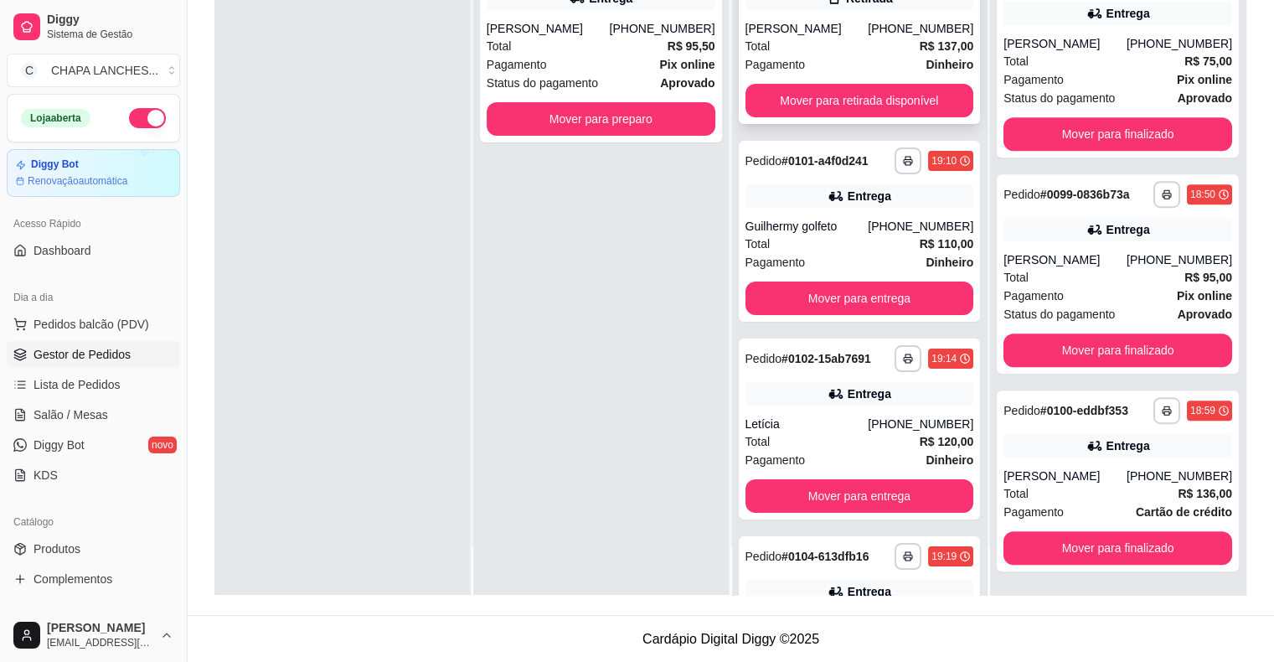
click at [830, 53] on div "Total R$ 137,00" at bounding box center [860, 46] width 229 height 18
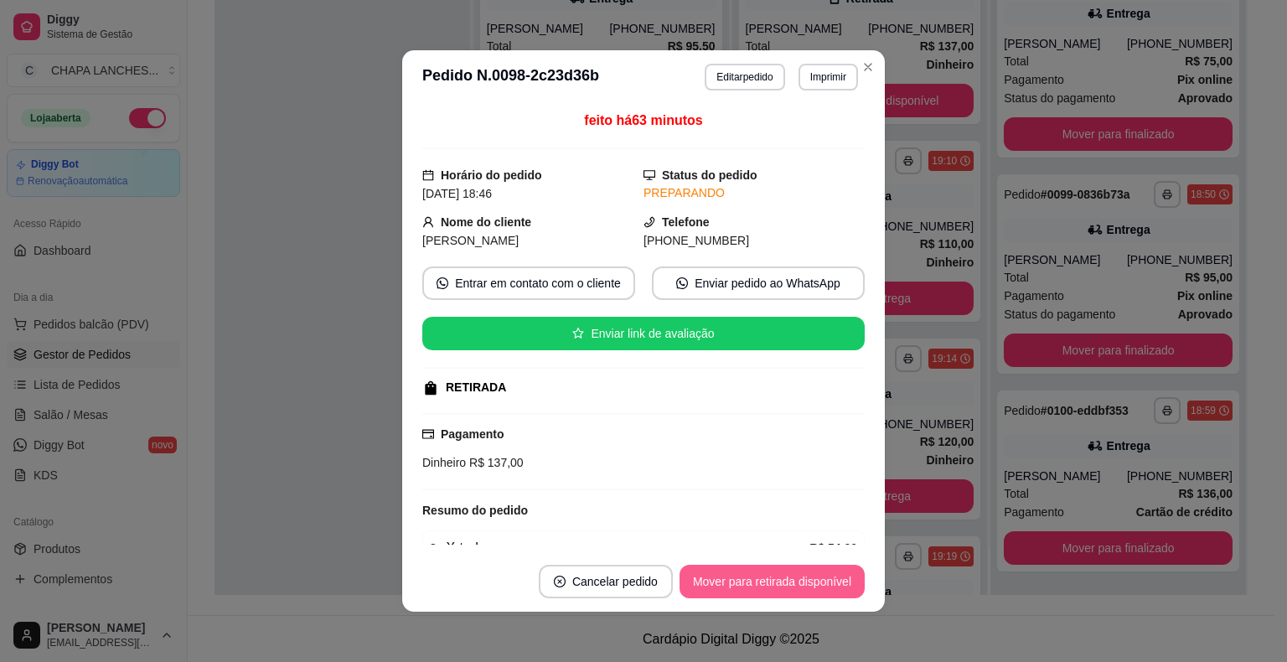
click at [775, 583] on button "Mover para retirada disponível" at bounding box center [771, 582] width 185 height 34
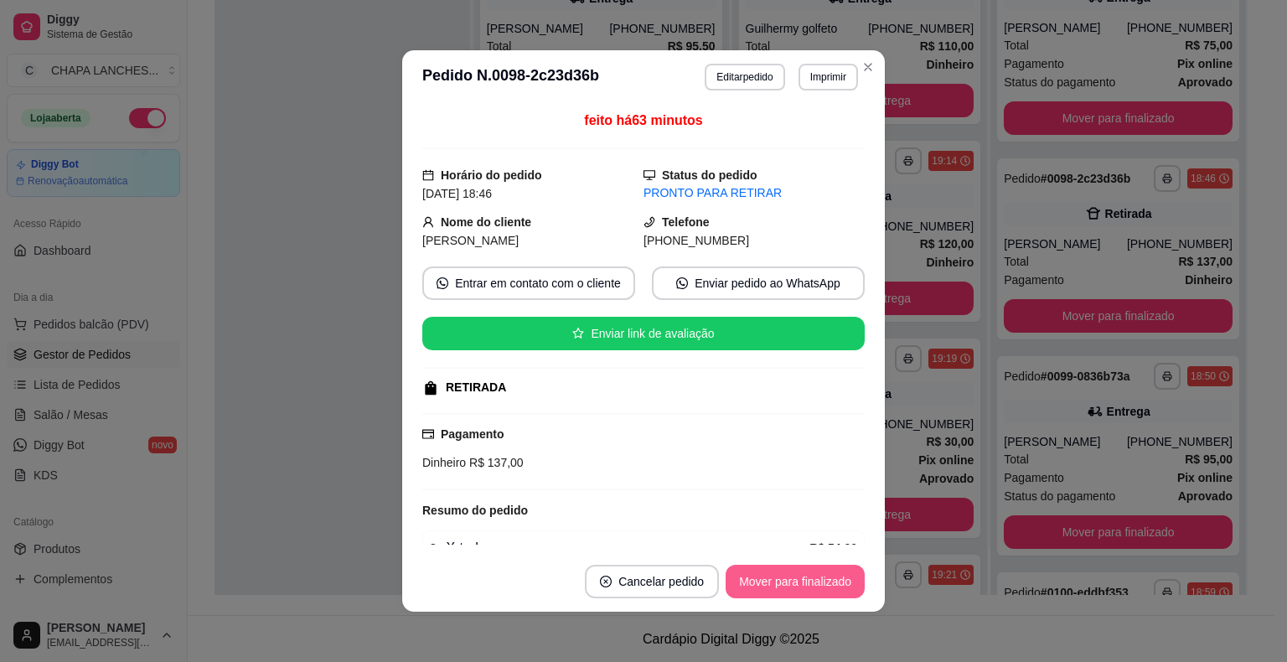
click at [781, 585] on button "Mover para finalizado" at bounding box center [794, 582] width 139 height 34
